Goal: Transaction & Acquisition: Book appointment/travel/reservation

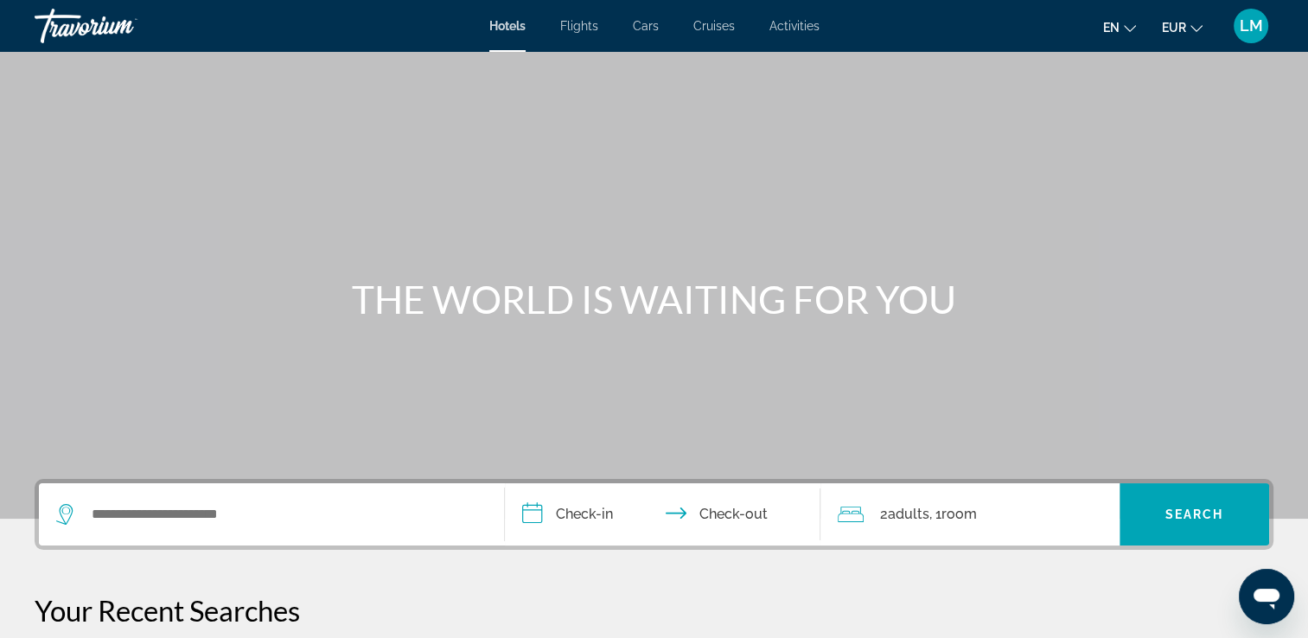
scroll to position [86, 0]
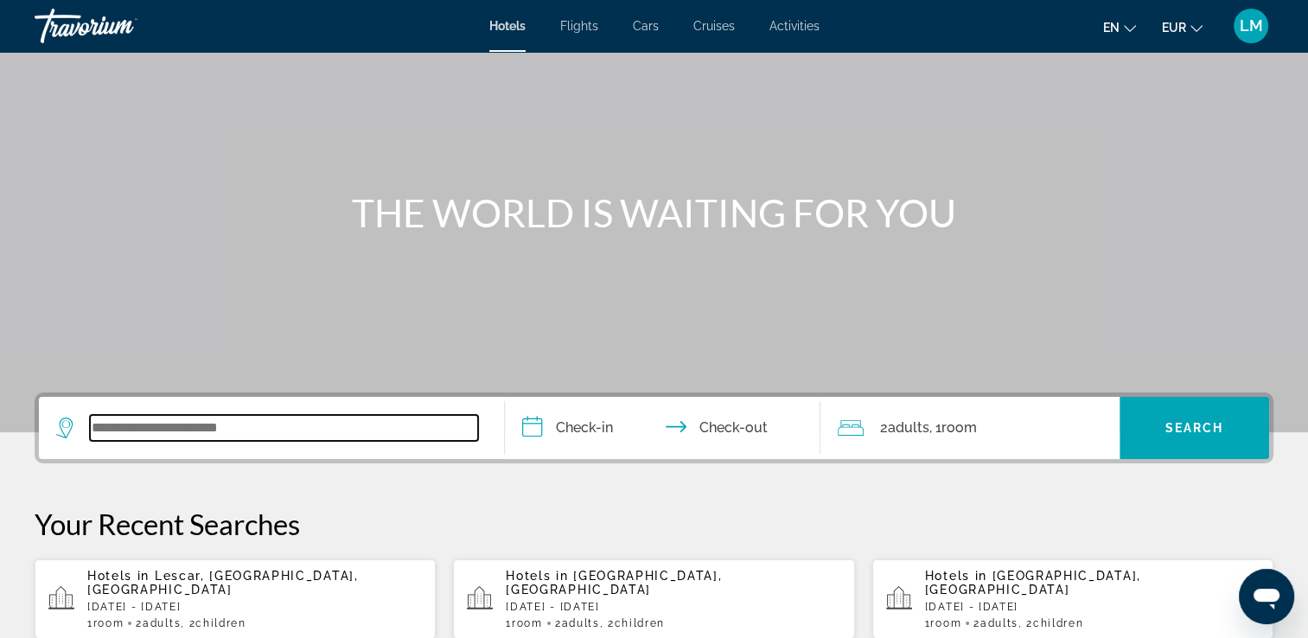
click at [164, 427] on input "Search widget" at bounding box center [284, 428] width 388 height 26
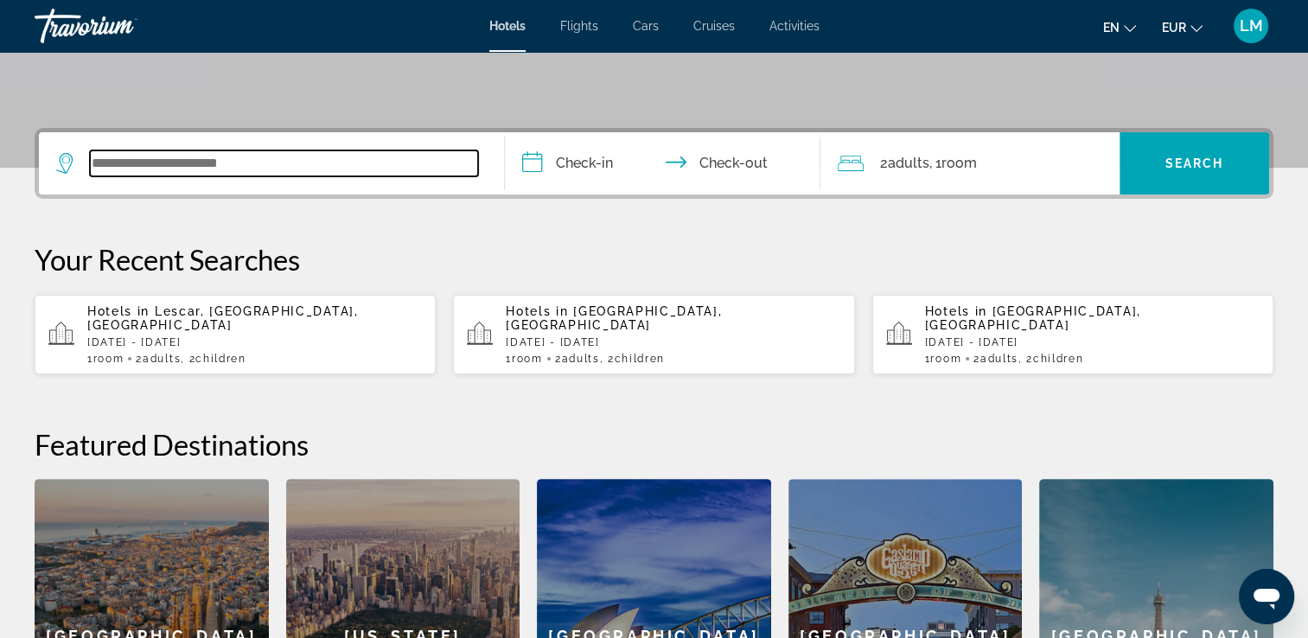
scroll to position [422, 0]
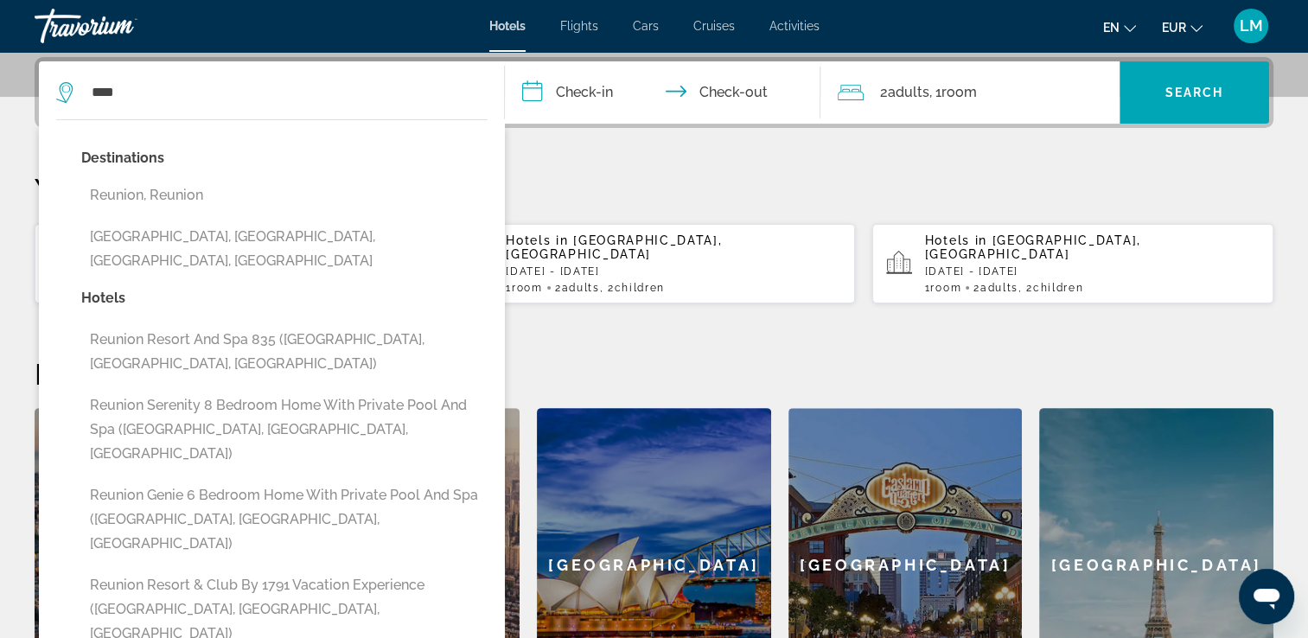
click at [263, 188] on button "Reunion, Reunion" at bounding box center [284, 195] width 406 height 33
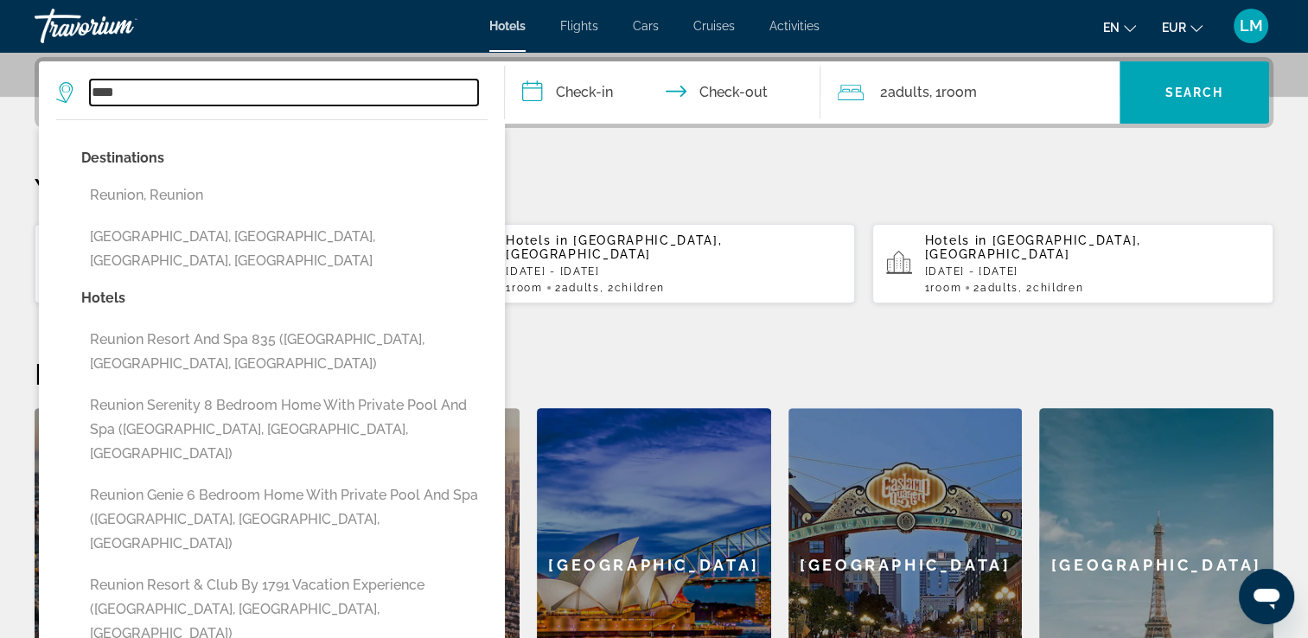
type input "**********"
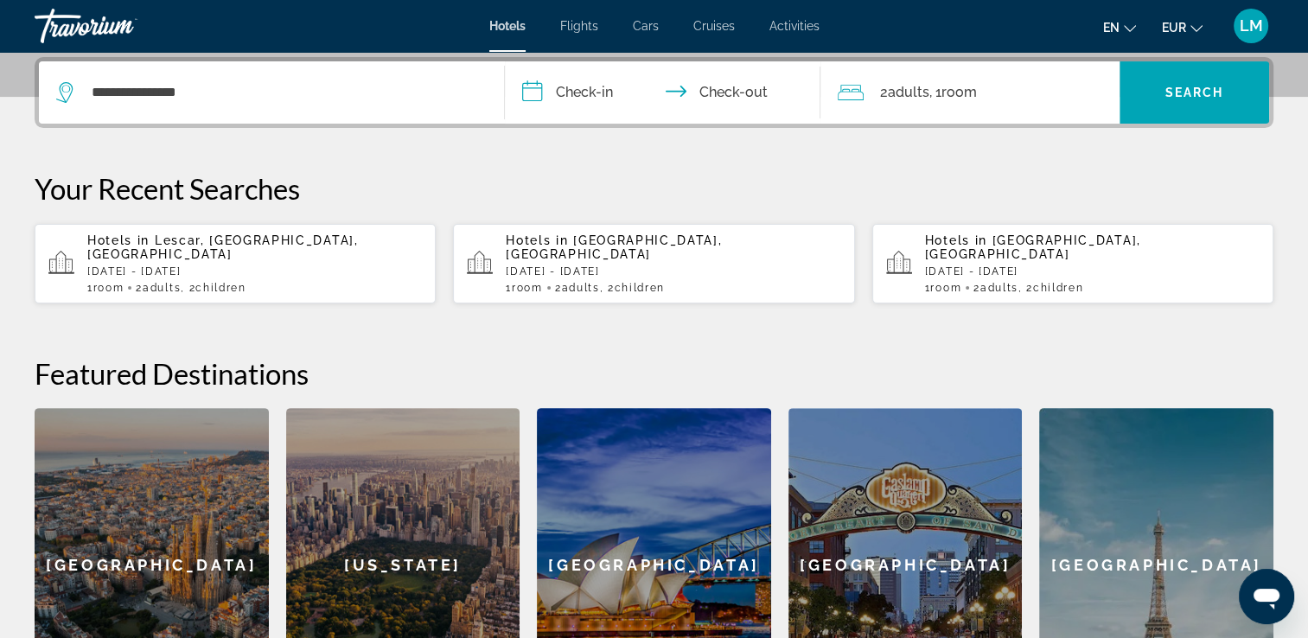
click at [613, 94] on input "**********" at bounding box center [666, 94] width 323 height 67
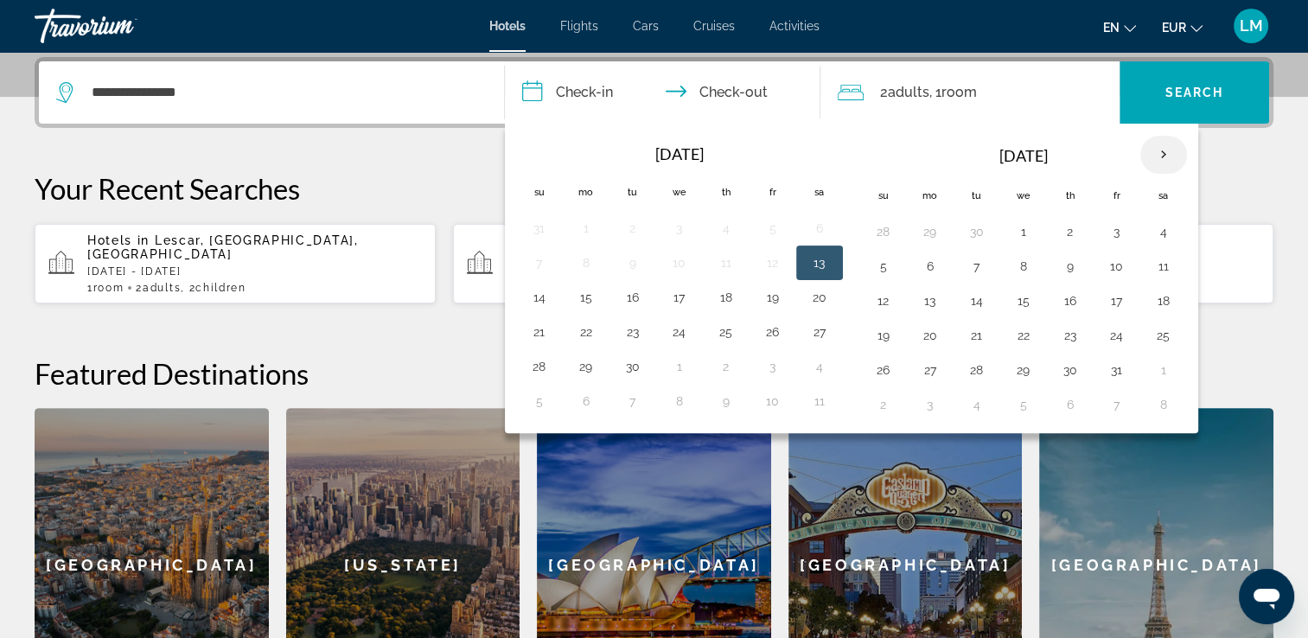
click at [1156, 159] on th "Next month" at bounding box center [1163, 155] width 47 height 38
click at [1156, 156] on th "Next month" at bounding box center [1163, 155] width 47 height 38
click at [1156, 148] on th "Next month" at bounding box center [1163, 155] width 47 height 38
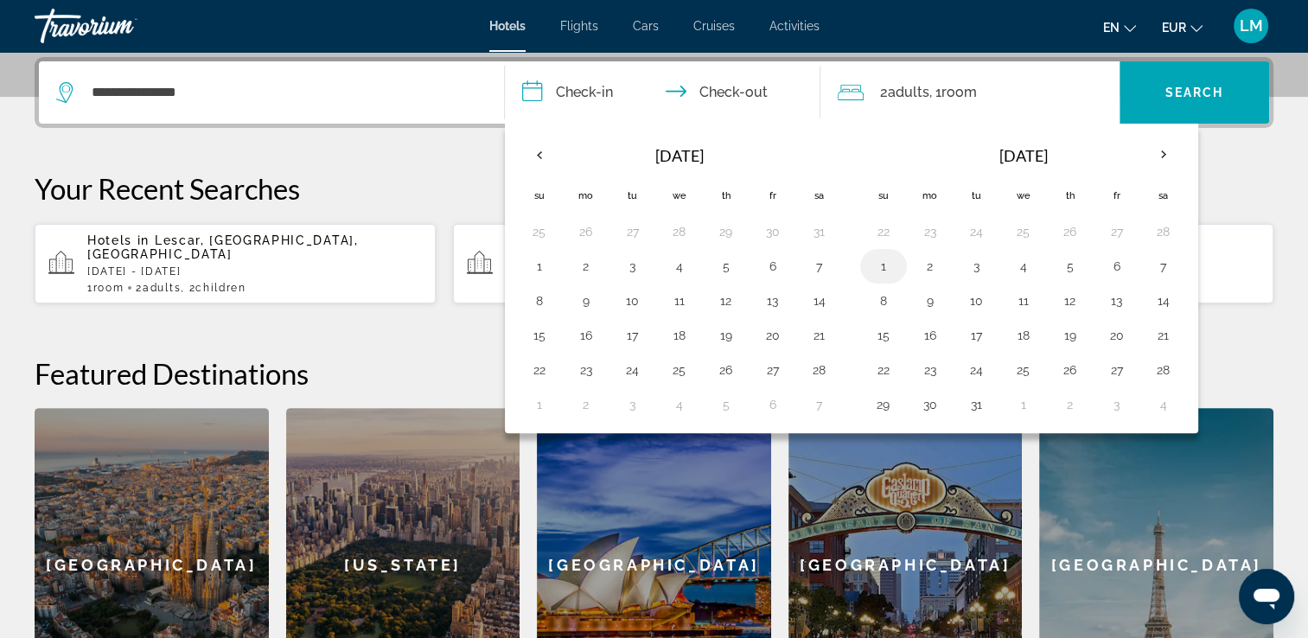
click at [877, 269] on button "1" at bounding box center [884, 266] width 28 height 24
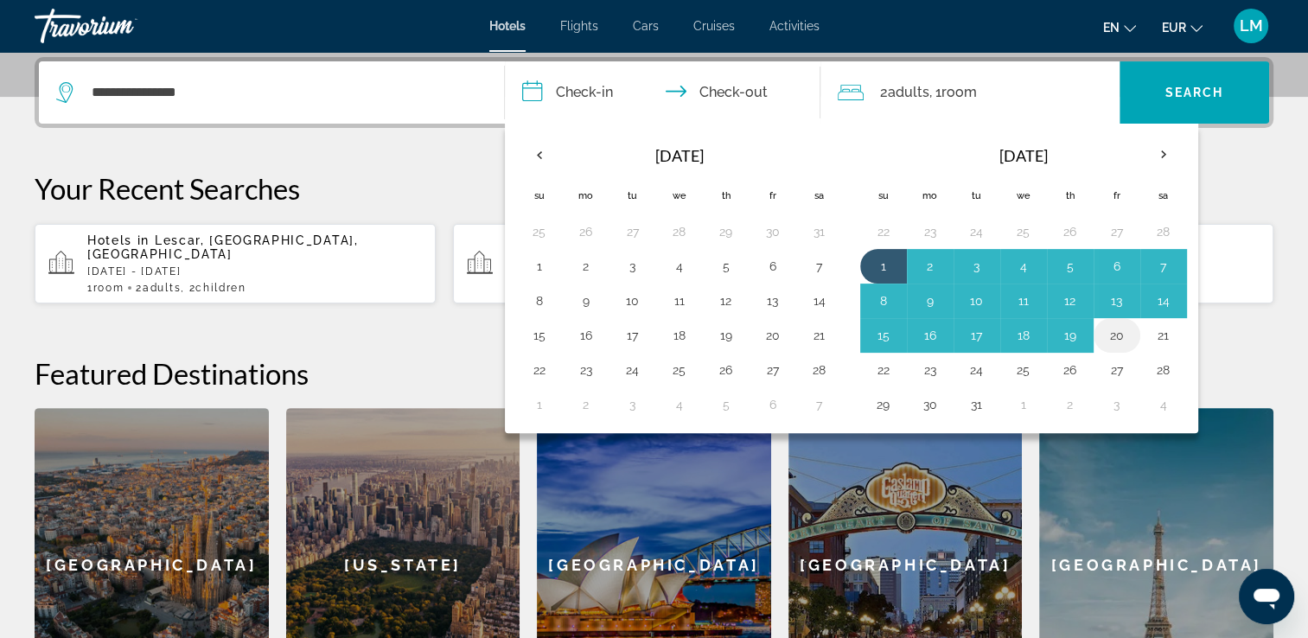
click at [1110, 332] on button "20" at bounding box center [1117, 335] width 28 height 24
type input "**********"
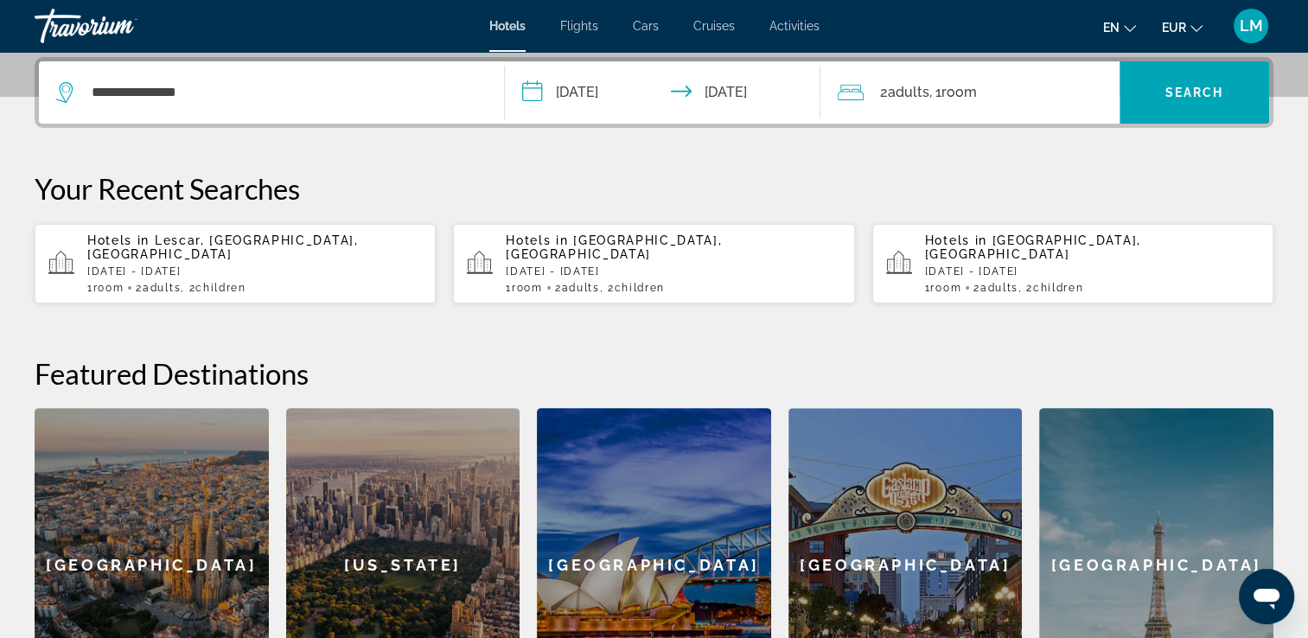
click at [920, 94] on span "Adults" at bounding box center [907, 92] width 41 height 16
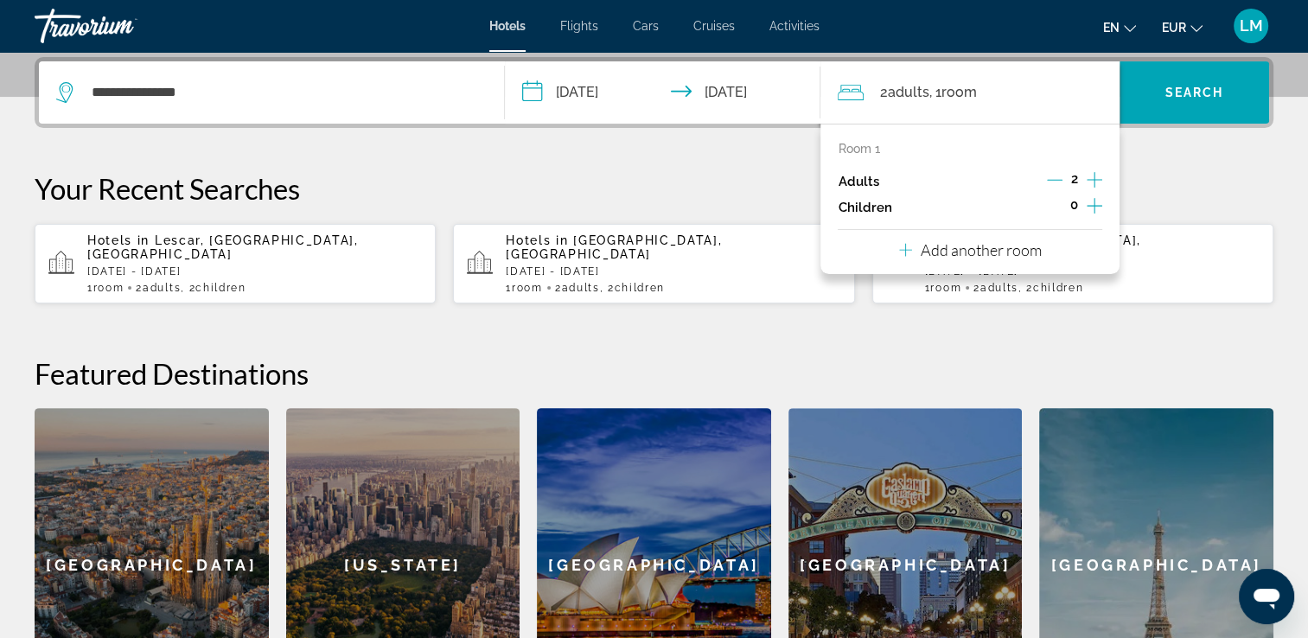
click at [1093, 205] on icon "Increment children" at bounding box center [1095, 206] width 16 height 16
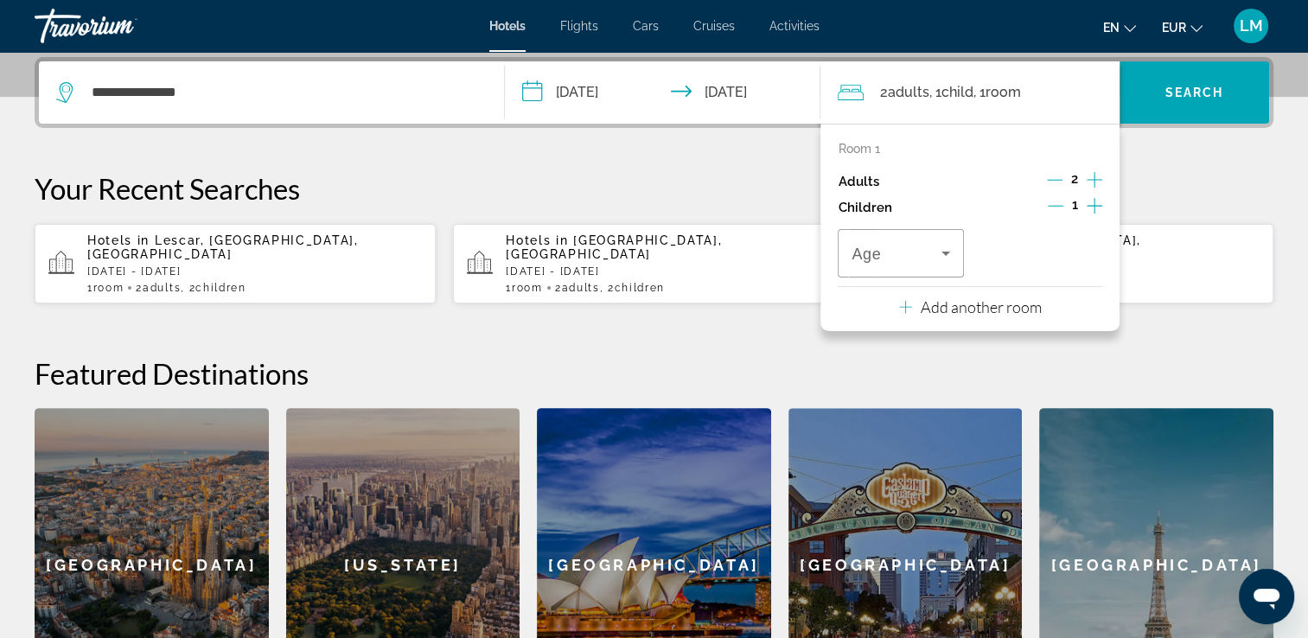
click at [1093, 205] on icon "Increment children" at bounding box center [1095, 206] width 16 height 16
click at [921, 253] on span "Travelers: 2 adults, 2 children" at bounding box center [895, 253] width 89 height 21
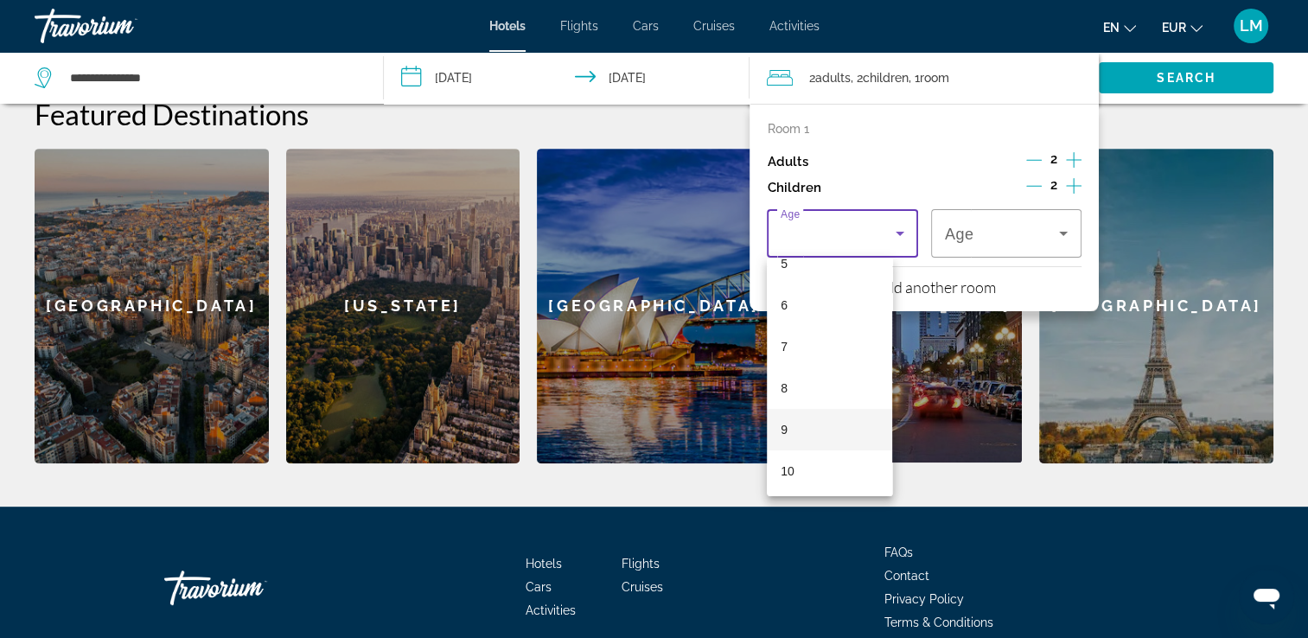
scroll to position [259, 0]
drag, startPoint x: 814, startPoint y: 427, endPoint x: 930, endPoint y: 316, distance: 160.2
click at [819, 424] on mat-option "10" at bounding box center [829, 441] width 125 height 41
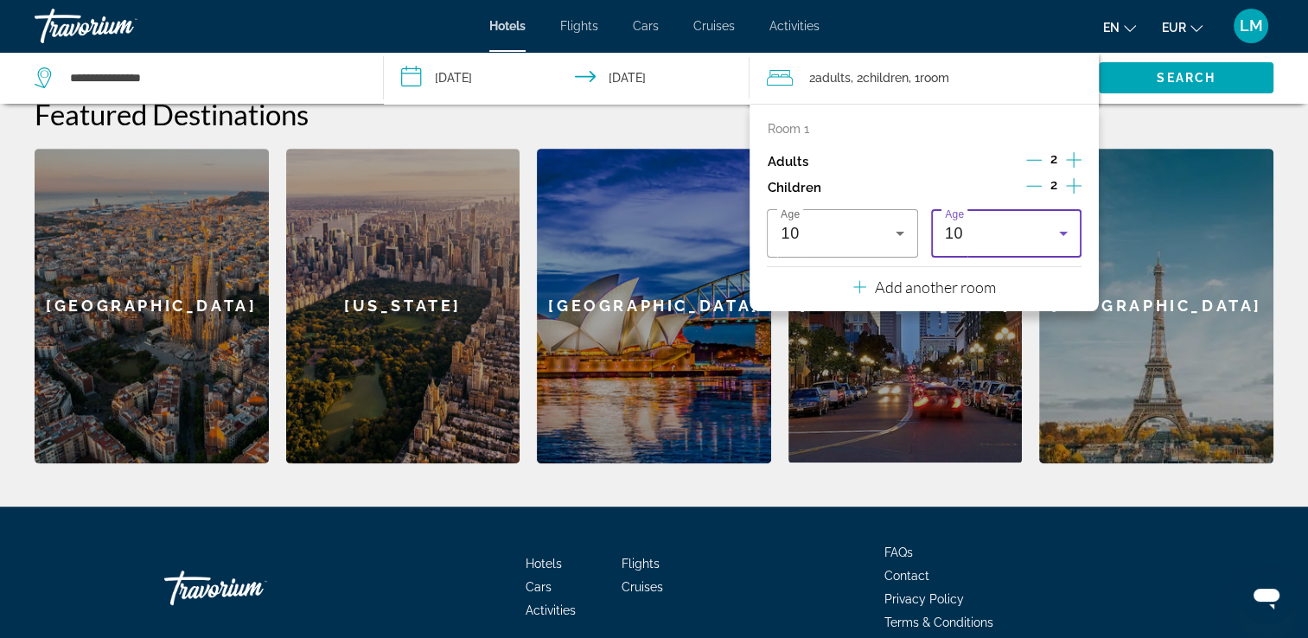
click at [1029, 237] on div "10" at bounding box center [1002, 233] width 114 height 21
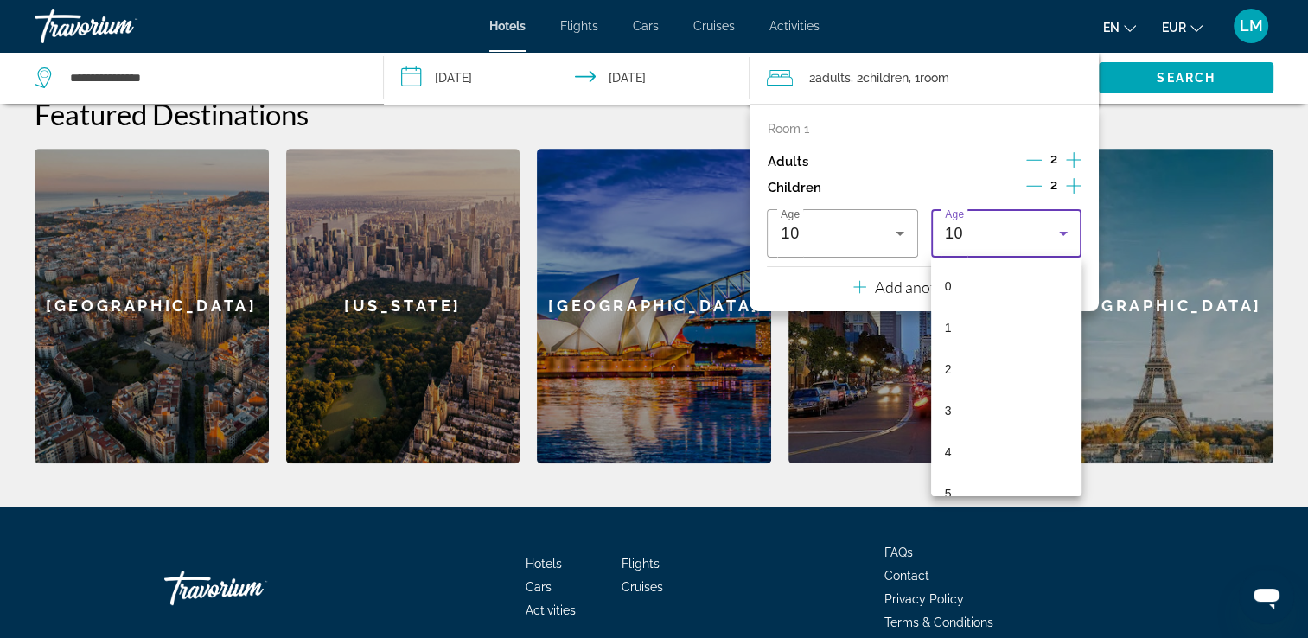
scroll to position [225, 0]
drag, startPoint x: 983, startPoint y: 470, endPoint x: 985, endPoint y: 454, distance: 16.6
click at [985, 465] on mat-option "10" at bounding box center [1006, 476] width 150 height 41
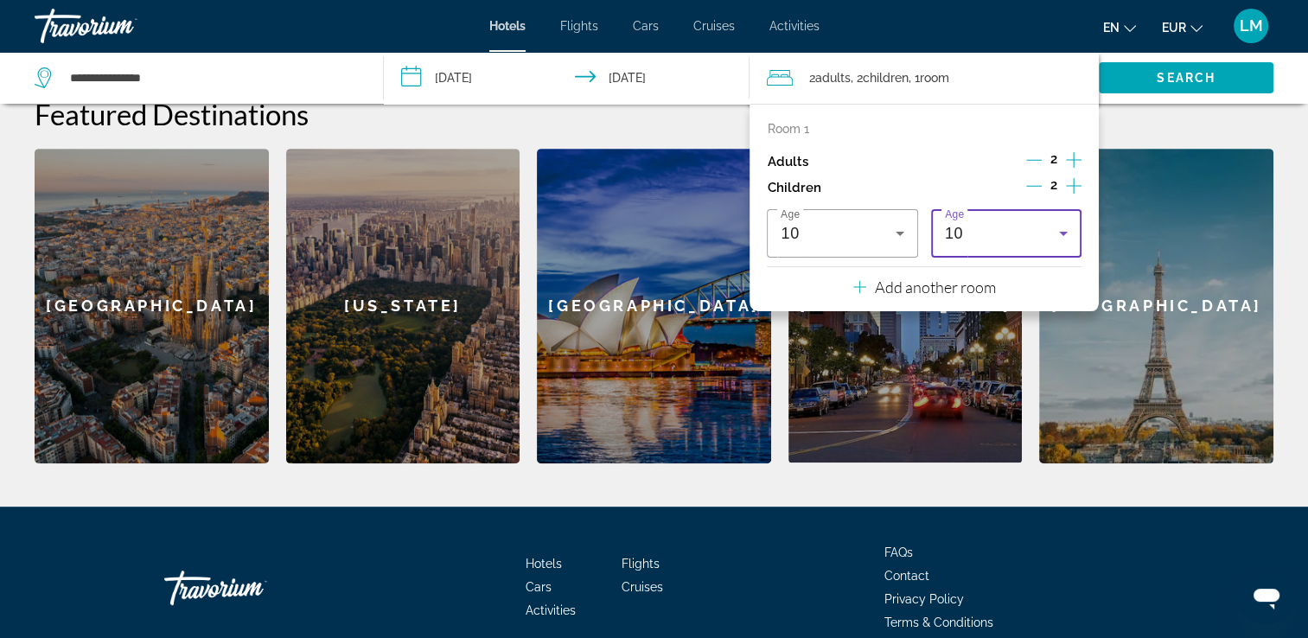
drag, startPoint x: 1186, startPoint y: 119, endPoint x: 1176, endPoint y: 115, distance: 11.2
click at [1179, 116] on div "Featured Destinations [GEOGRAPHIC_DATA] [GEOGRAPHIC_DATA] [GEOGRAPHIC_DATA] [GE…" at bounding box center [654, 280] width 1239 height 366
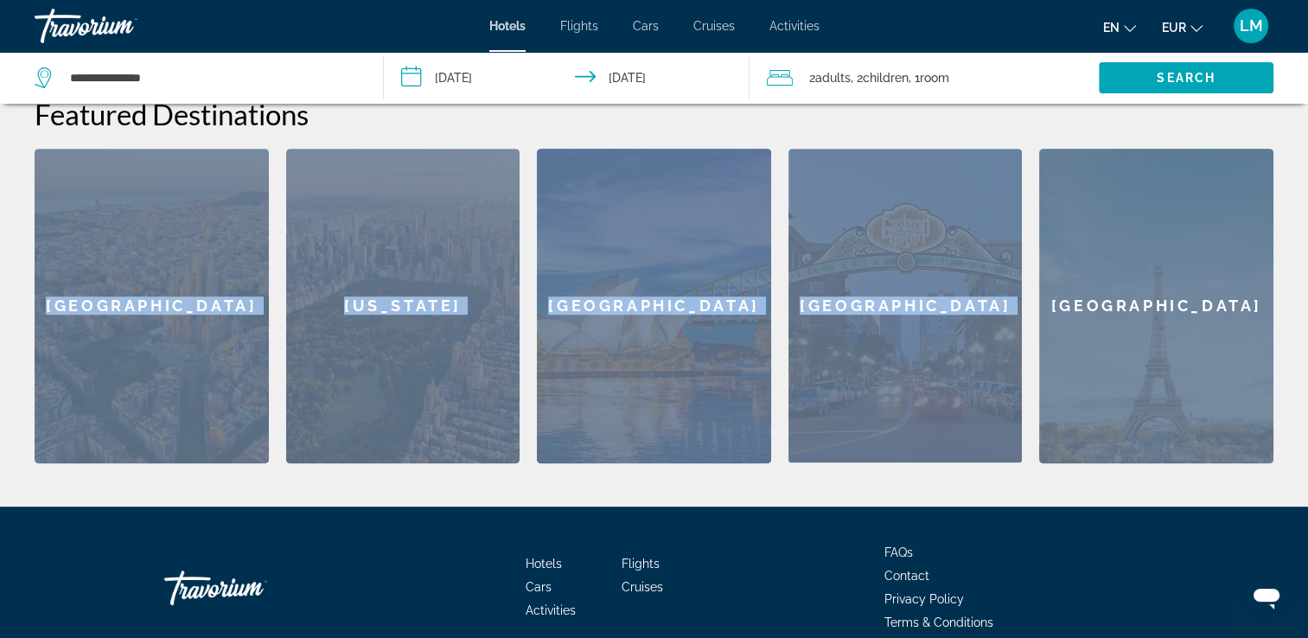
click at [989, 80] on div "2 Adult Adults , 2 Child Children , 1 Room rooms" at bounding box center [933, 78] width 332 height 24
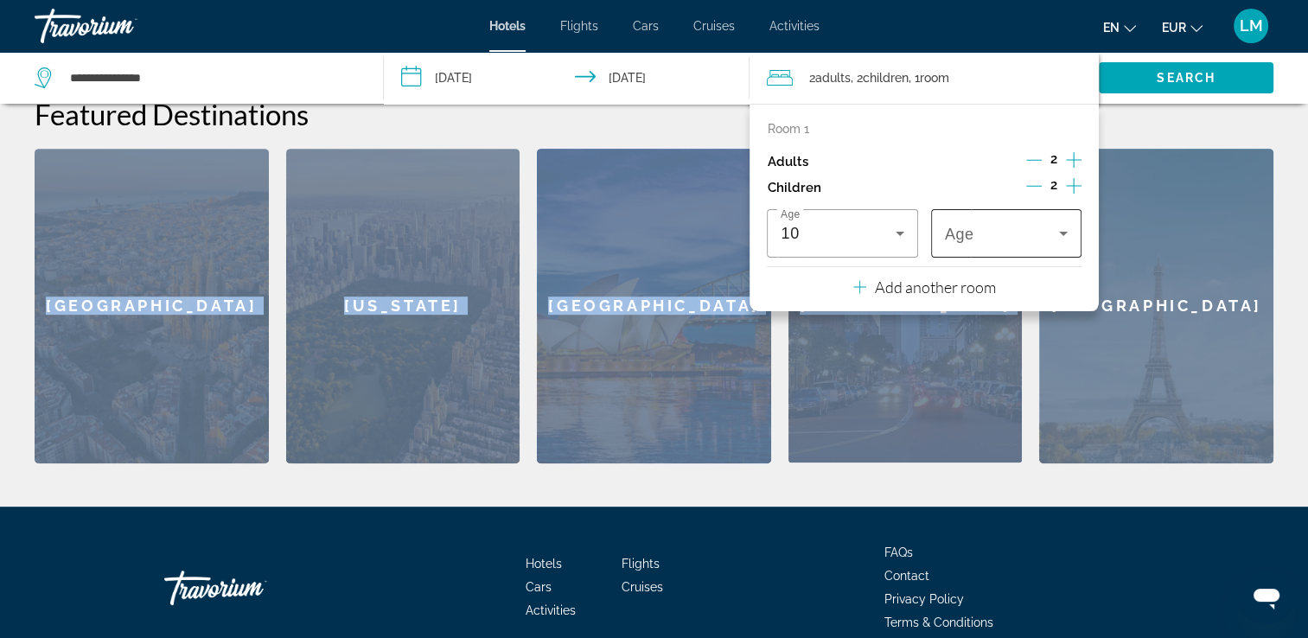
click at [1016, 231] on span "Travelers: 2 adults, 2 children" at bounding box center [1002, 233] width 114 height 21
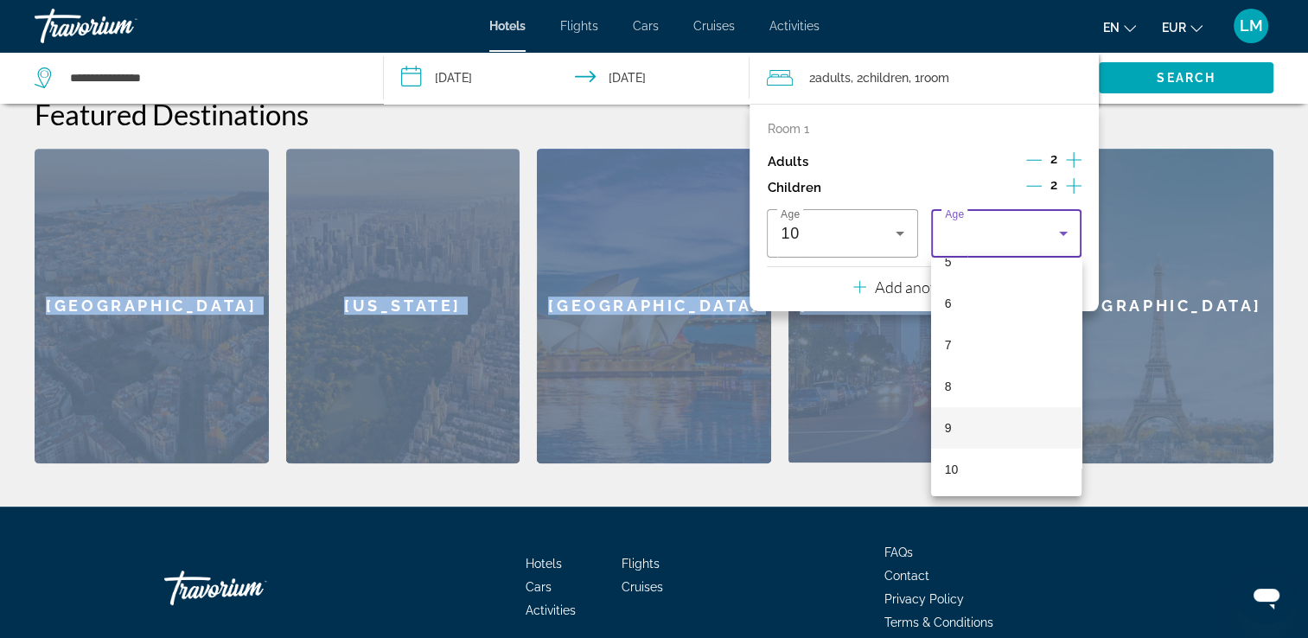
scroll to position [259, 0]
click at [965, 431] on mat-option "10" at bounding box center [1006, 441] width 150 height 41
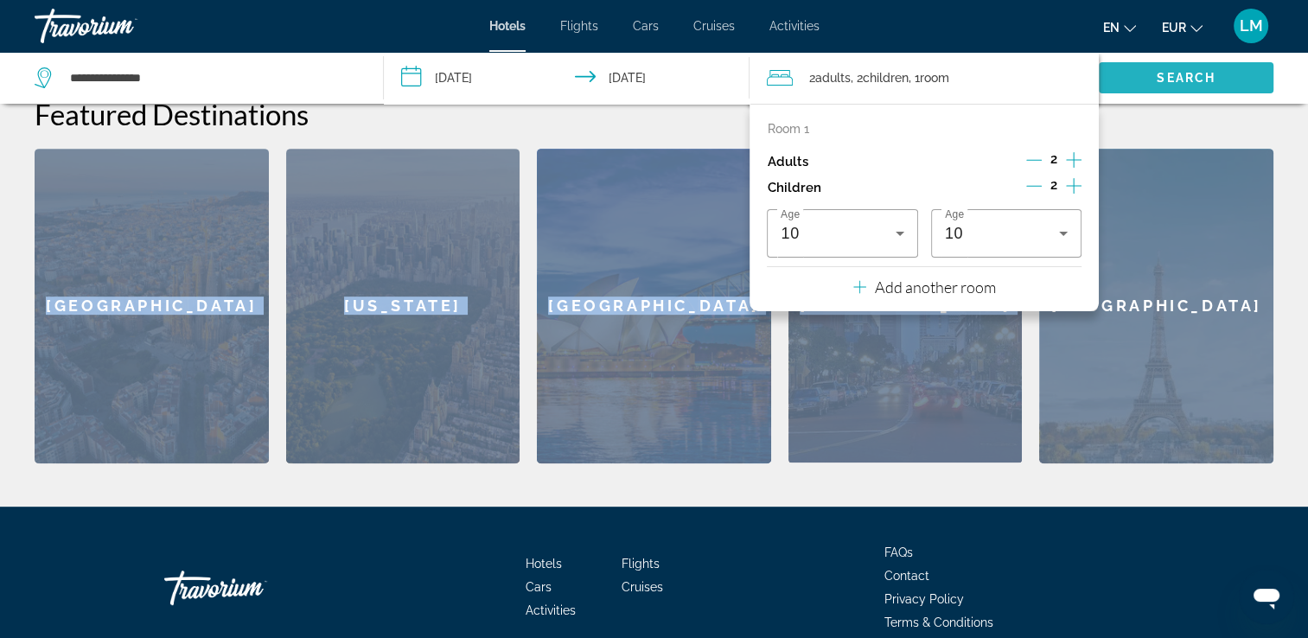
click at [1157, 72] on span "Search" at bounding box center [1186, 78] width 59 height 14
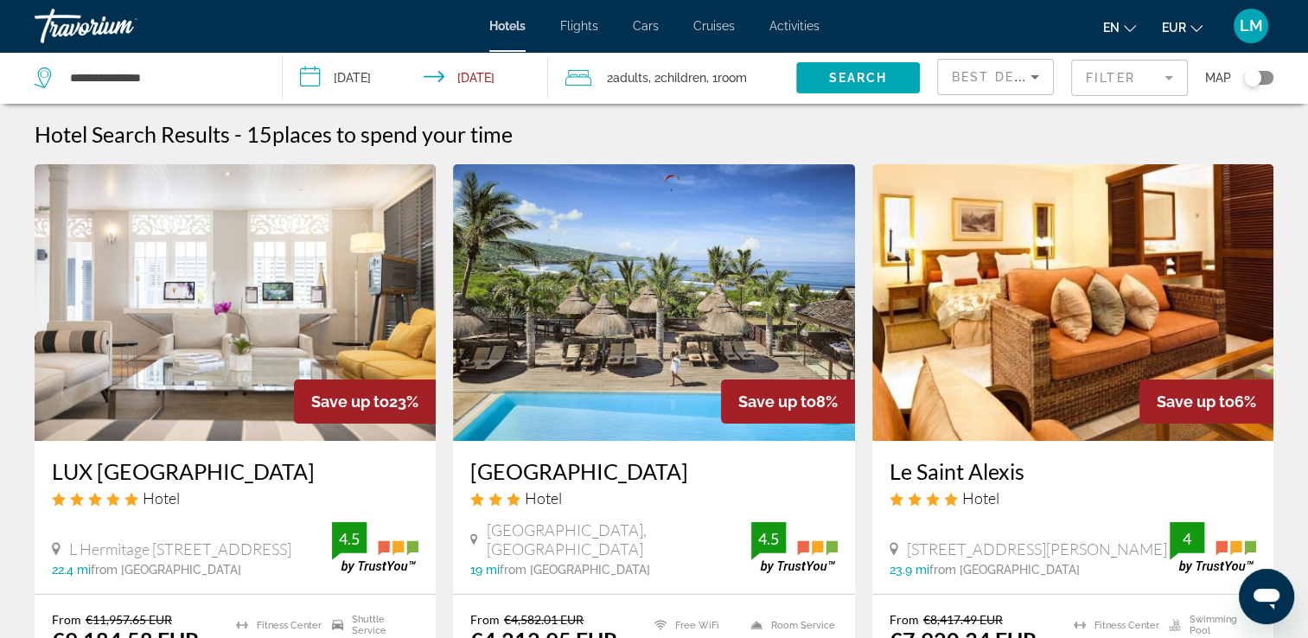
click at [1262, 81] on div "Toggle map" at bounding box center [1258, 78] width 29 height 14
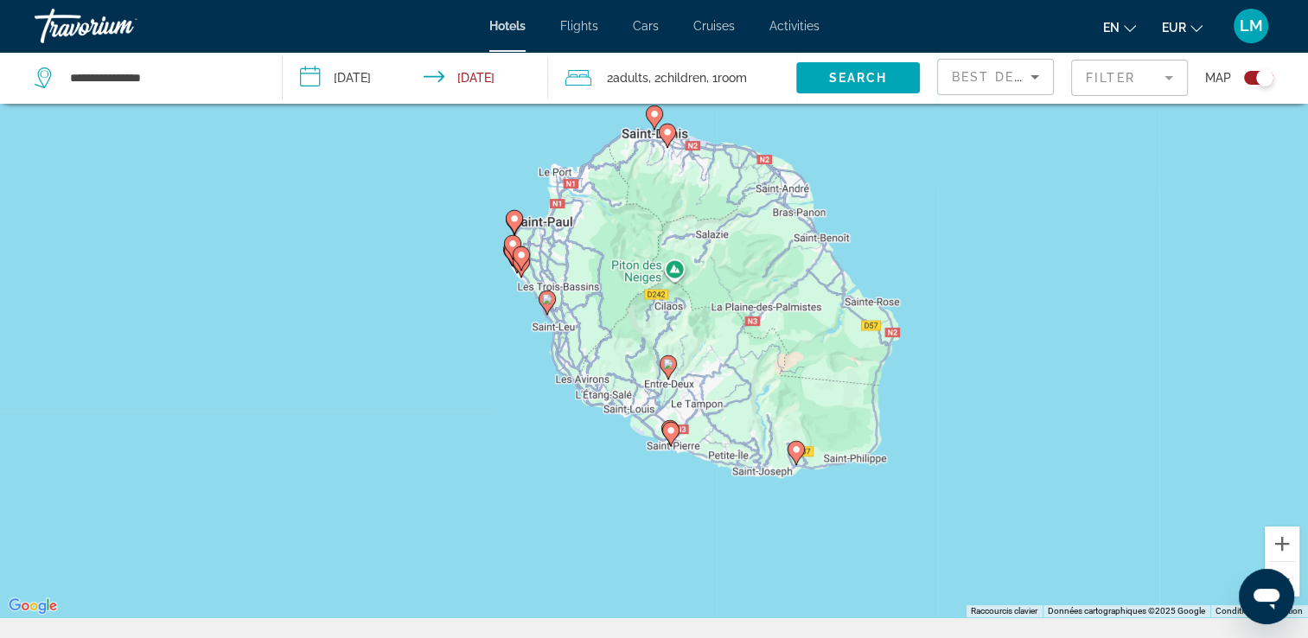
scroll to position [190, 0]
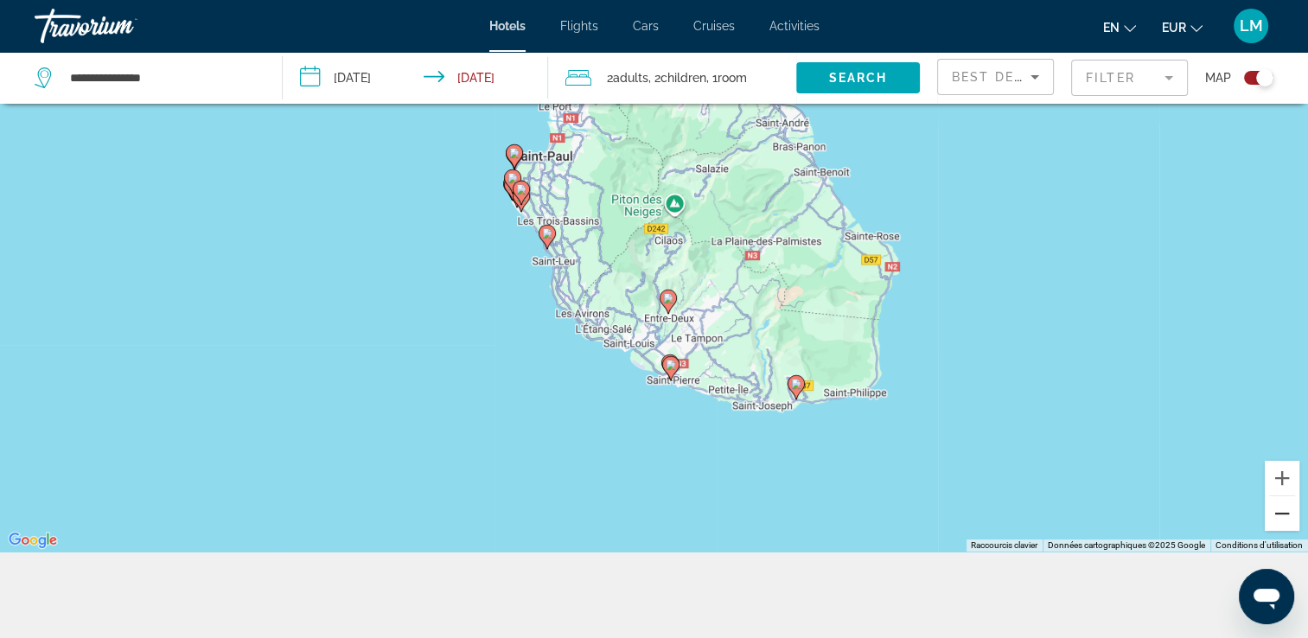
click at [1281, 524] on button "Zoom arrière" at bounding box center [1282, 513] width 35 height 35
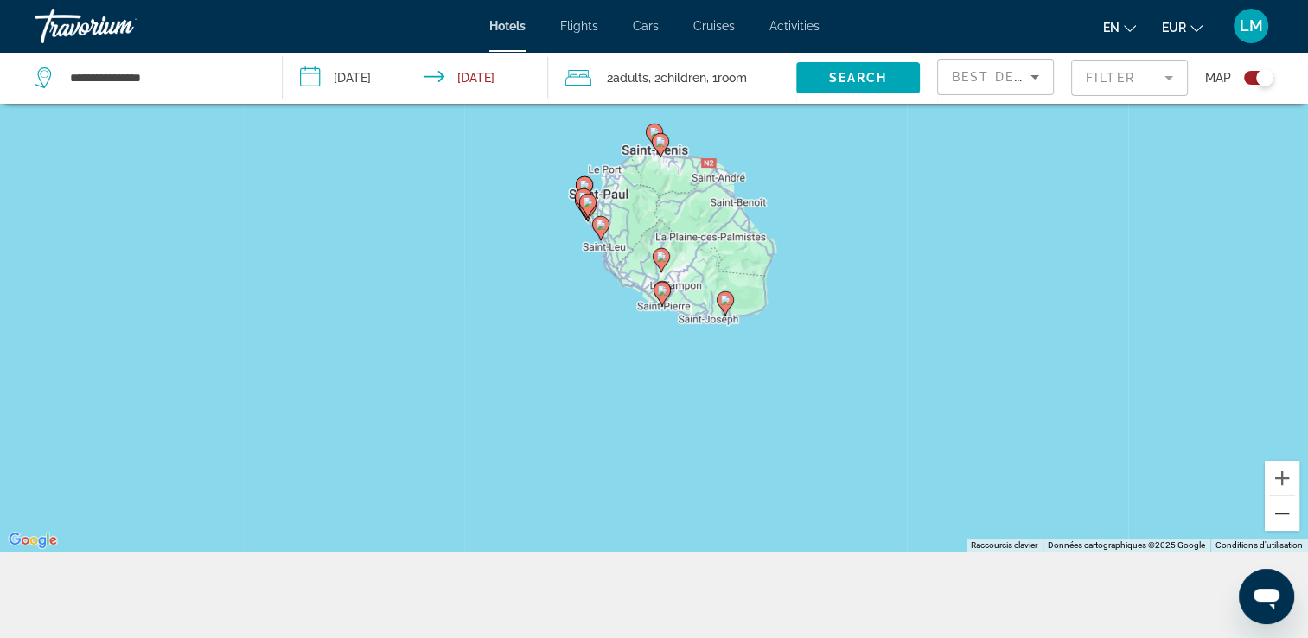
click at [1281, 524] on button "Zoom arrière" at bounding box center [1282, 513] width 35 height 35
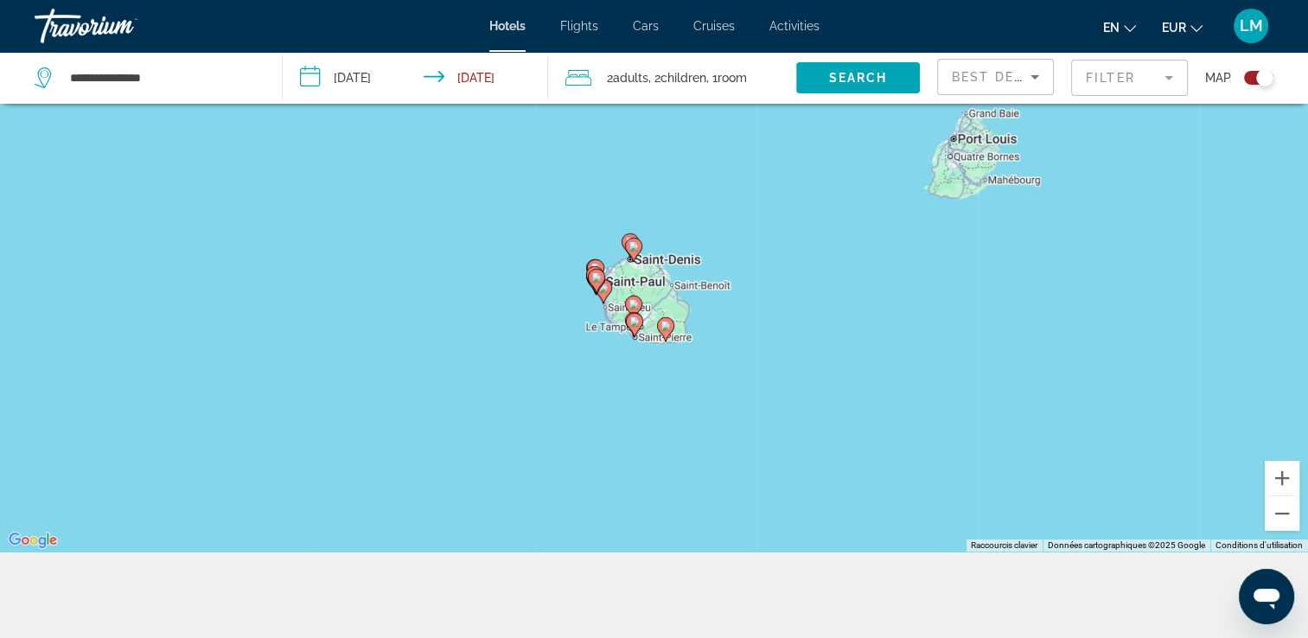
drag, startPoint x: 1065, startPoint y: 338, endPoint x: 1027, endPoint y: 366, distance: 47.5
click at [1048, 373] on div "Pour activer le glissement avec le clavier, appuyez sur Alt+Entrée. Une fois ce…" at bounding box center [654, 233] width 1308 height 638
click at [1251, 77] on div "Toggle map" at bounding box center [1258, 78] width 29 height 14
